Goal: Transaction & Acquisition: Purchase product/service

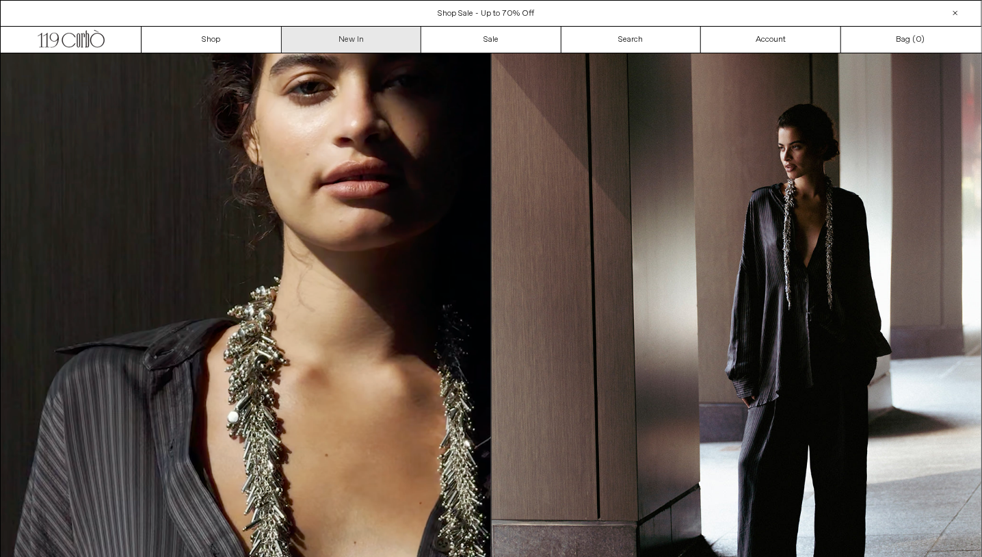
click at [352, 44] on div "Close dialog JOIN OUR MAILING LIST Subscribe to receive 10% off your first purc…" at bounding box center [491, 278] width 982 height 557
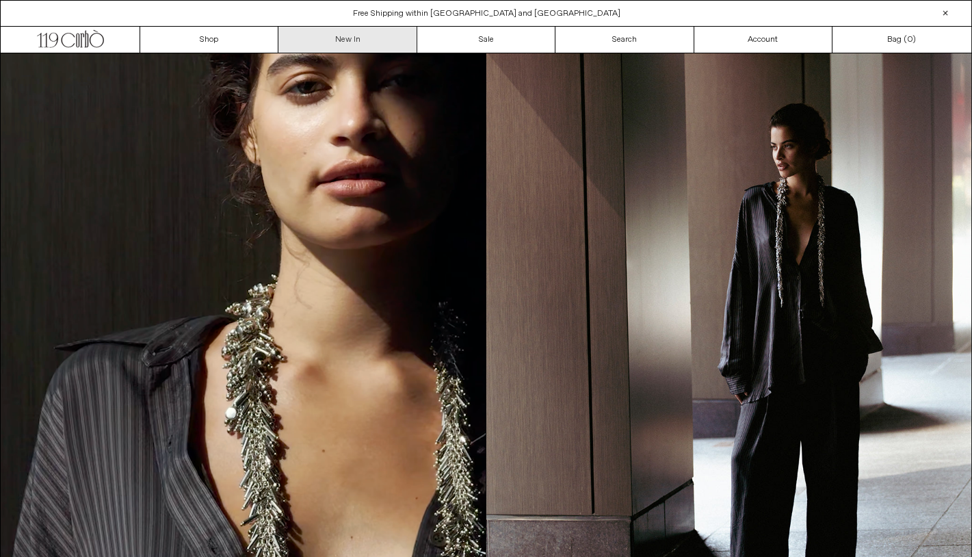
click at [348, 44] on link "New In" at bounding box center [347, 40] width 138 height 26
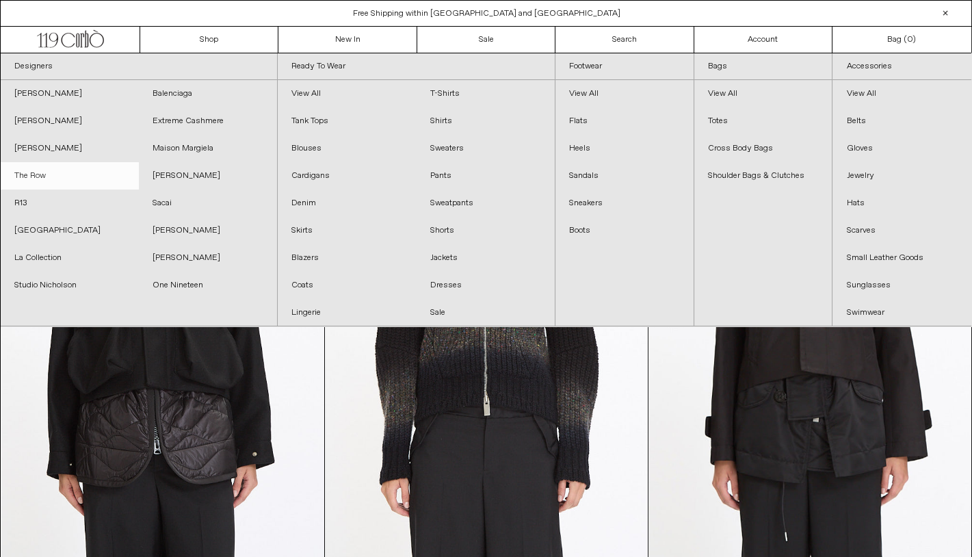
click at [37, 174] on link "The Row" at bounding box center [70, 175] width 138 height 27
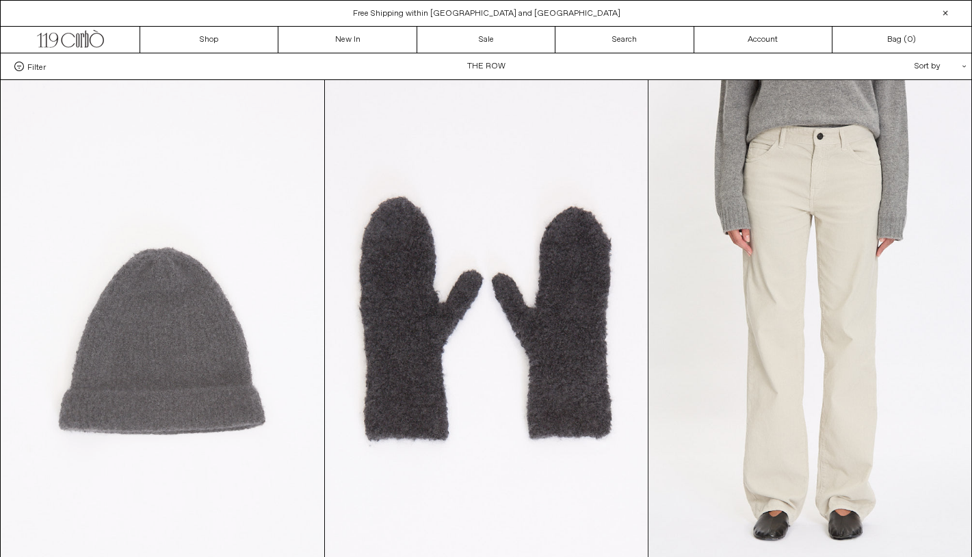
scroll to position [114, 0]
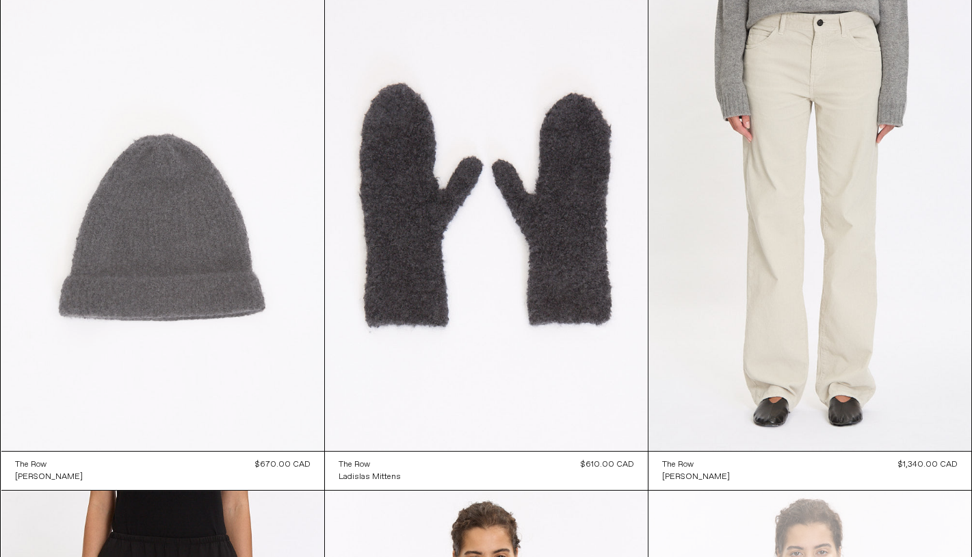
click at [163, 289] on at bounding box center [162, 208] width 323 height 484
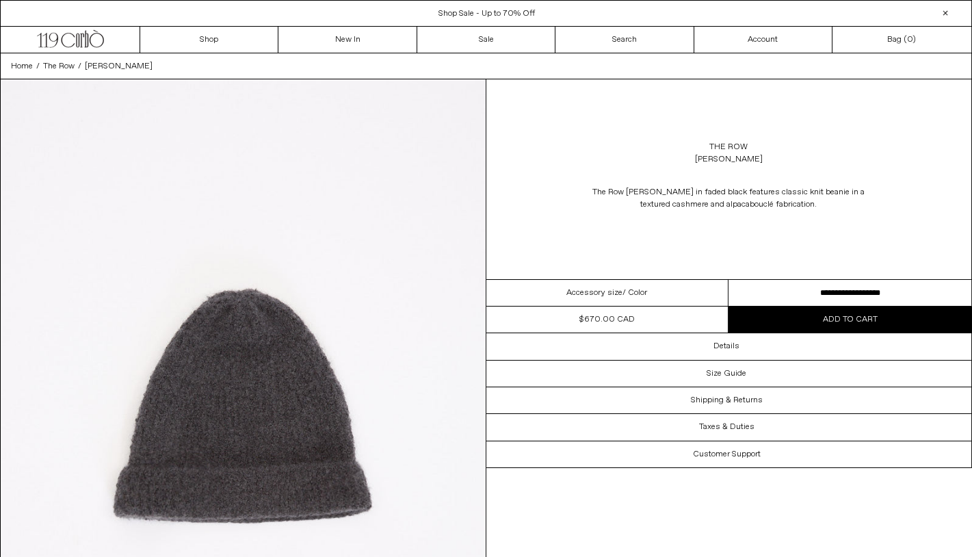
click at [920, 295] on select "**********" at bounding box center [849, 293] width 243 height 27
click at [895, 170] on div "The Row Leomir Beanie" at bounding box center [729, 153] width 486 height 38
